Goal: Check status: Check status

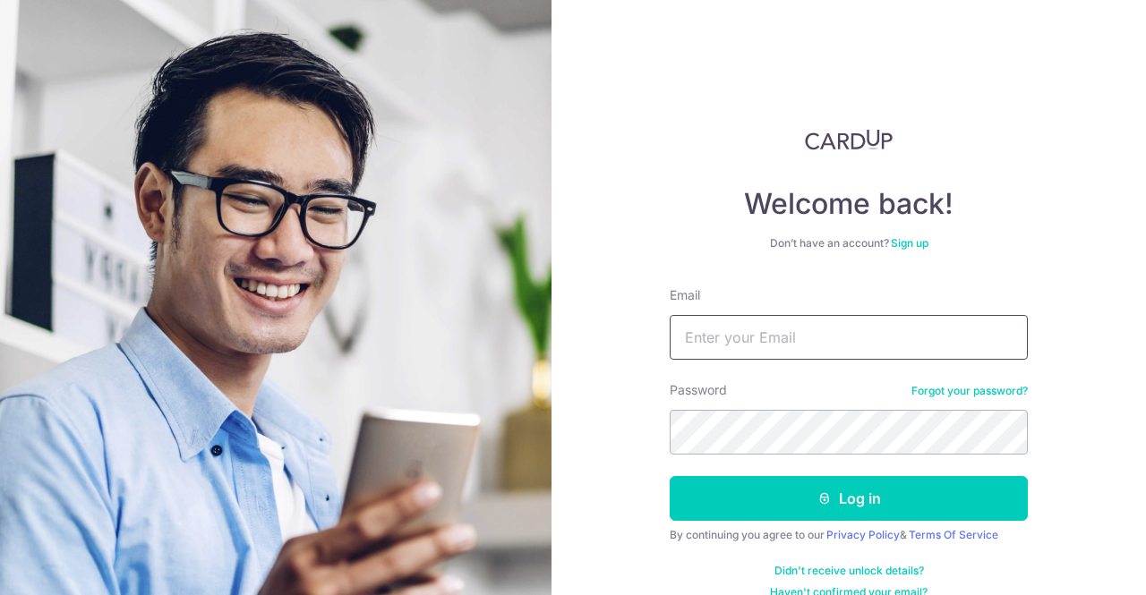
drag, startPoint x: 0, startPoint y: 0, endPoint x: 773, endPoint y: 333, distance: 841.8
click at [773, 333] on input "Email" at bounding box center [848, 337] width 358 height 45
type input "[EMAIL_ADDRESS][DOMAIN_NAME]"
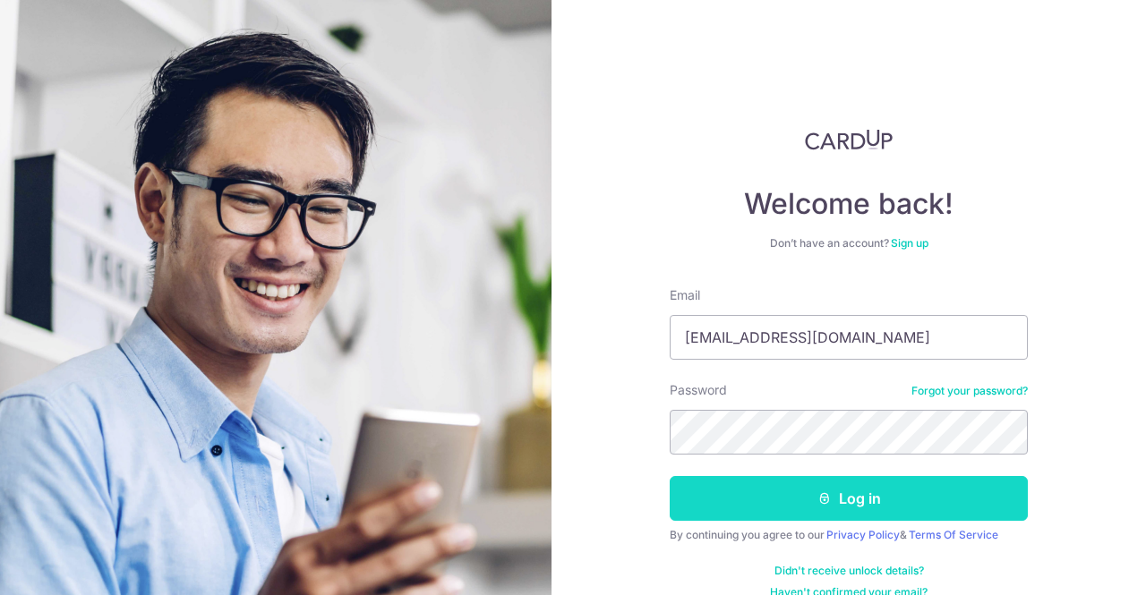
click at [902, 513] on button "Log in" at bounding box center [848, 498] width 358 height 45
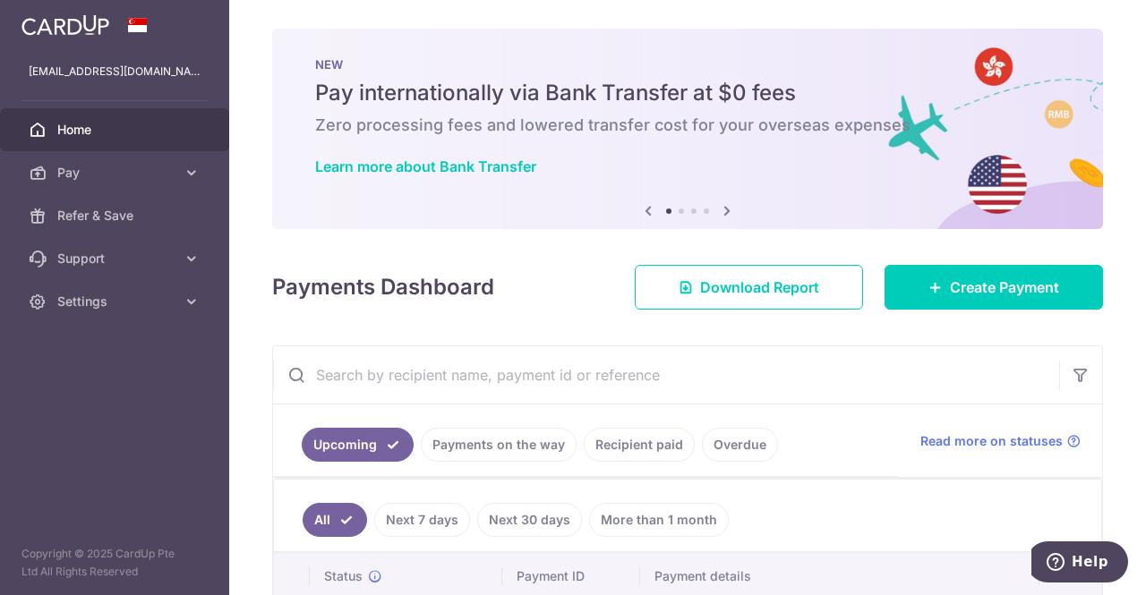
scroll to position [104, 0]
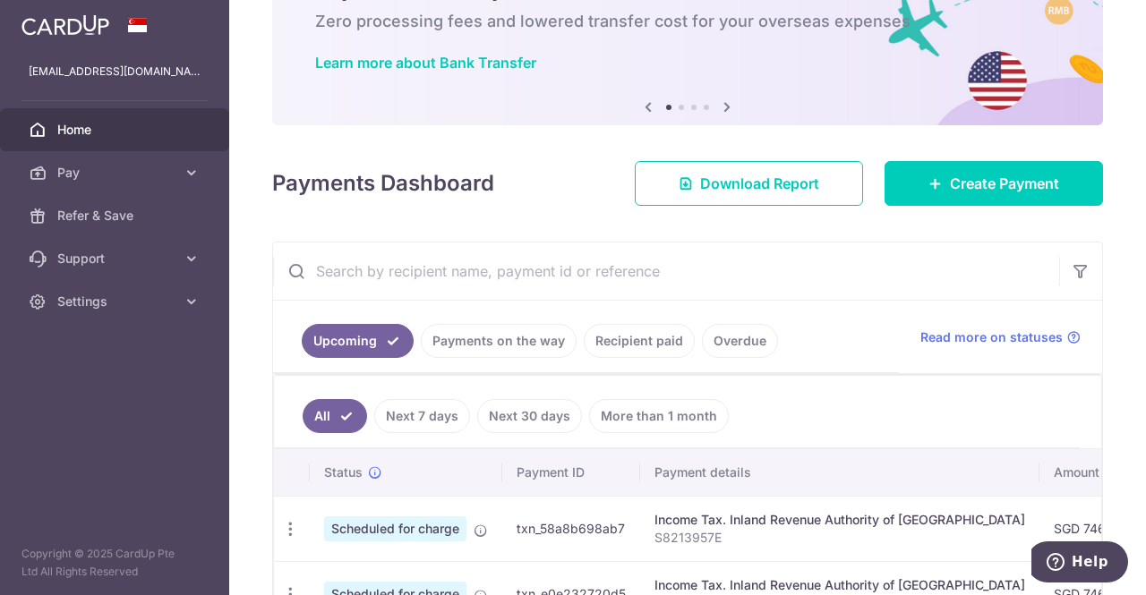
click at [472, 353] on link "Payments on the way" at bounding box center [499, 341] width 156 height 34
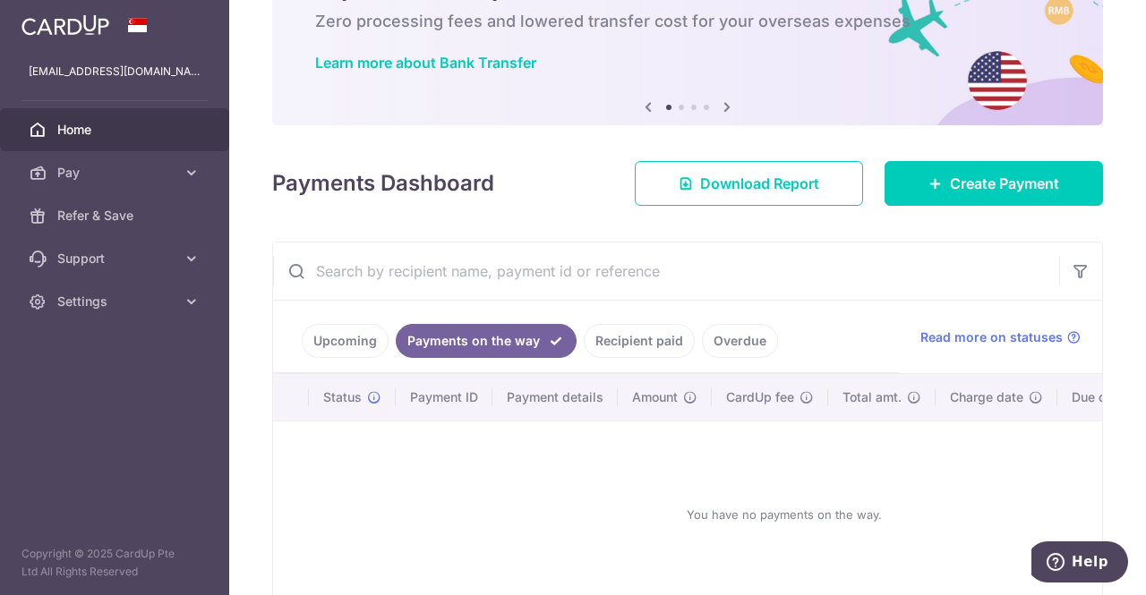
scroll to position [208, 0]
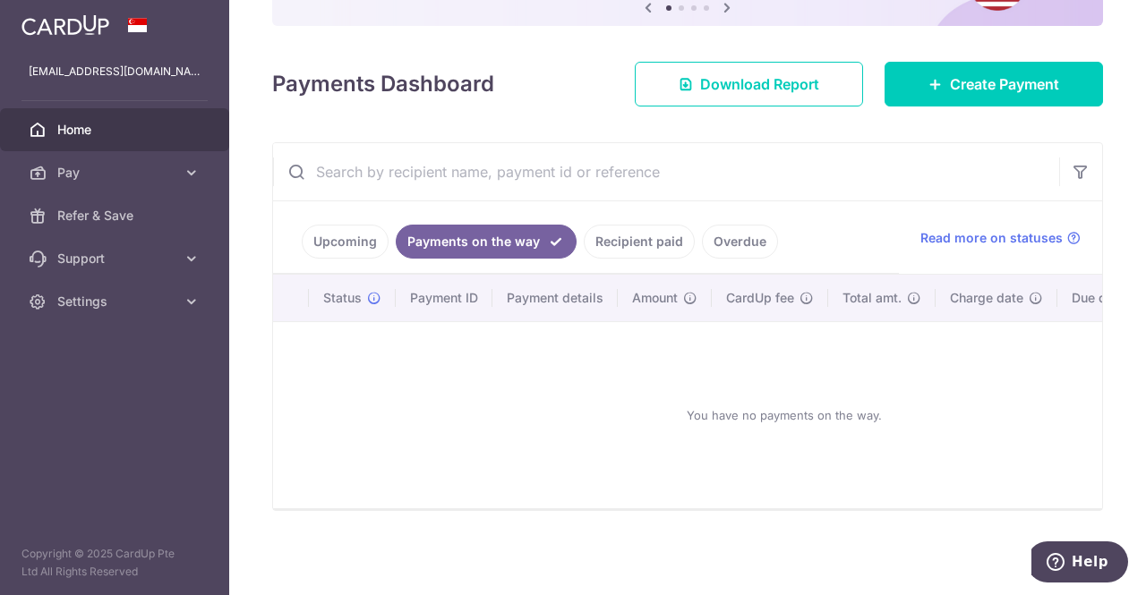
click at [365, 240] on link "Upcoming" at bounding box center [345, 242] width 87 height 34
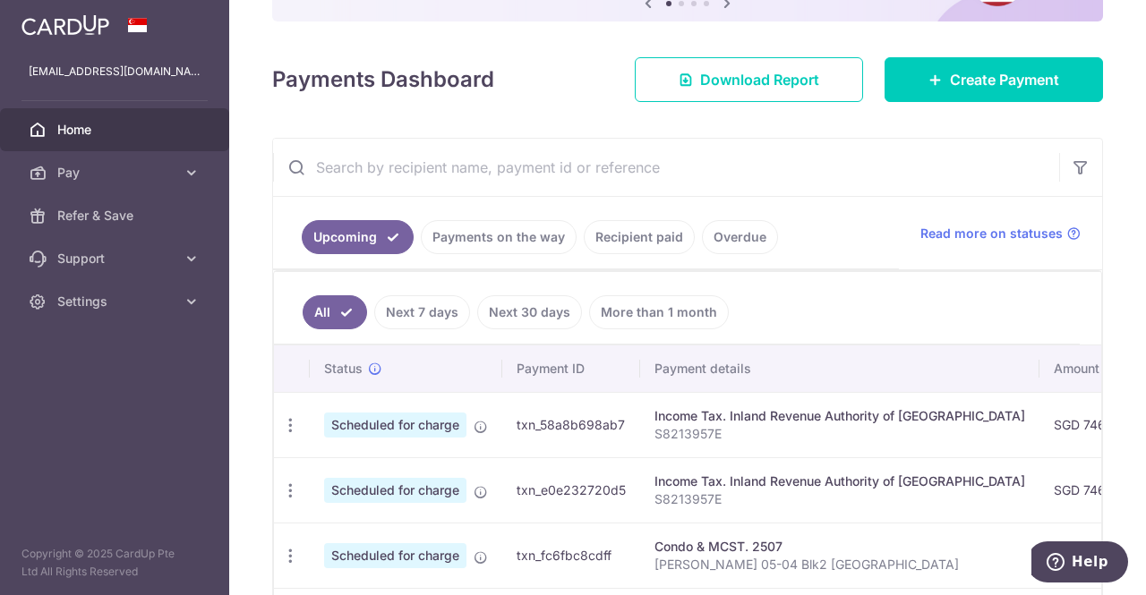
click at [634, 241] on link "Recipient paid" at bounding box center [638, 237] width 111 height 34
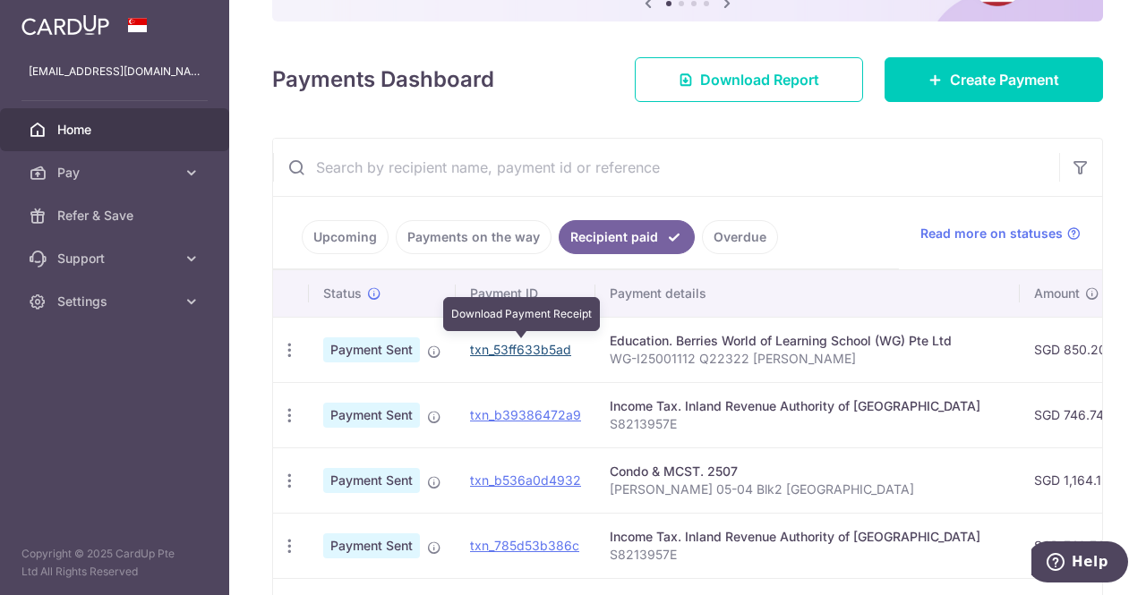
click at [535, 347] on link "txn_53ff633b5ad" at bounding box center [520, 349] width 101 height 15
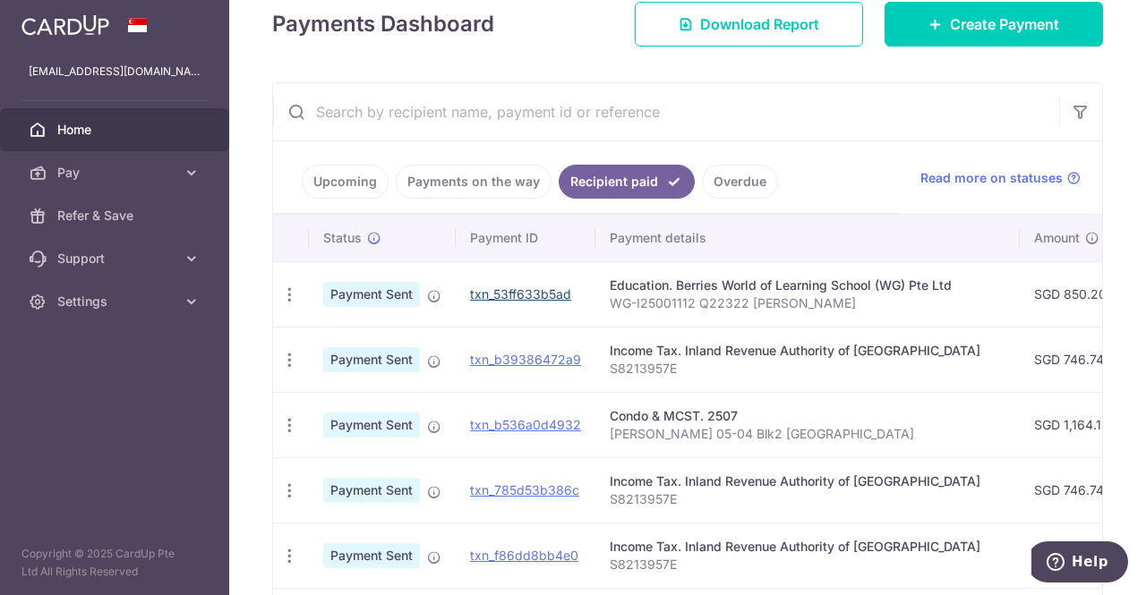
scroll to position [0, 0]
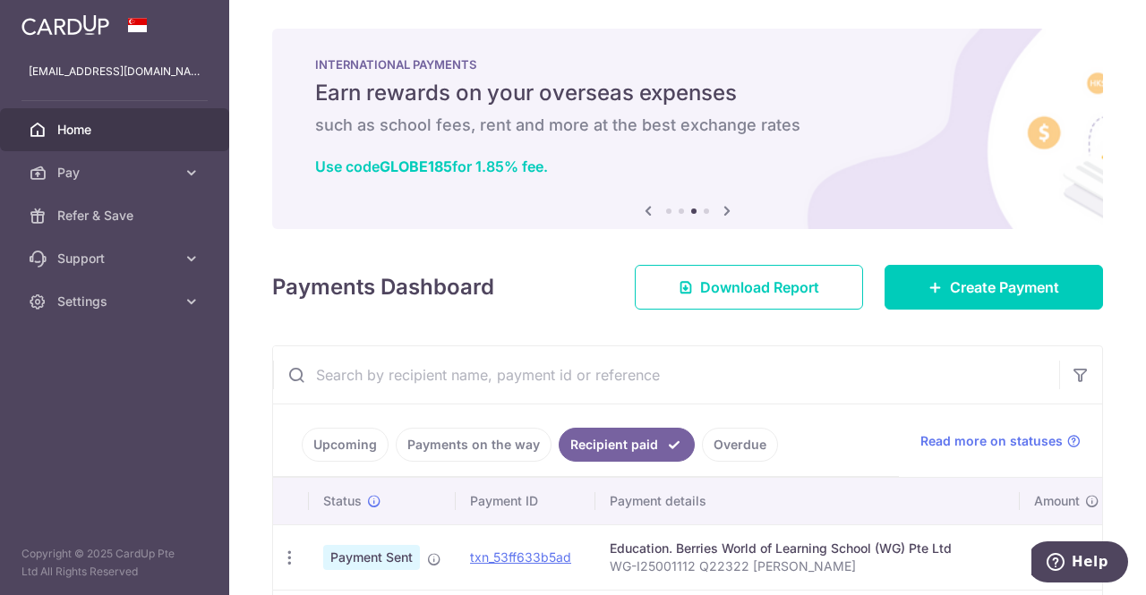
click at [360, 430] on link "Upcoming" at bounding box center [345, 445] width 87 height 34
